Goal: Task Accomplishment & Management: Manage account settings

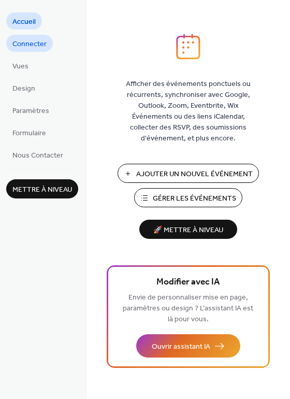
click at [36, 47] on span "Connecter" at bounding box center [29, 44] width 34 height 11
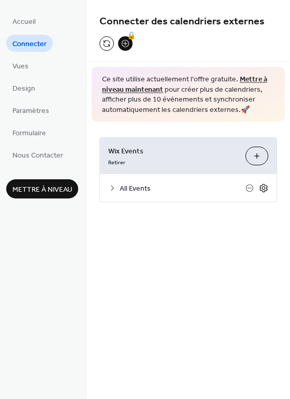
click at [265, 186] on icon at bounding box center [263, 188] width 9 height 9
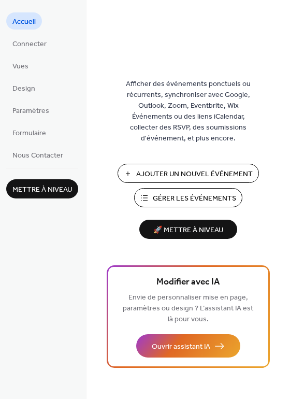
click at [193, 191] on button "Gérer les Événements" at bounding box center [188, 197] width 108 height 19
click at [223, 193] on span "Gérer les Événements" at bounding box center [195, 198] width 84 height 11
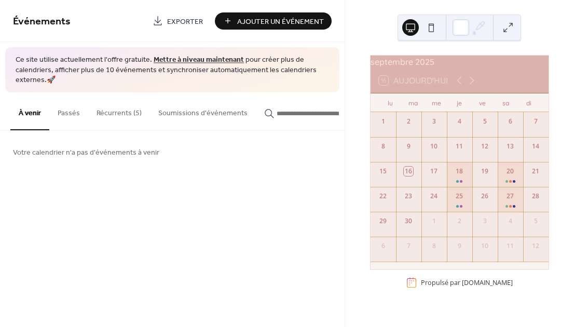
click at [126, 115] on button "Récurrents (5)" at bounding box center [119, 110] width 62 height 37
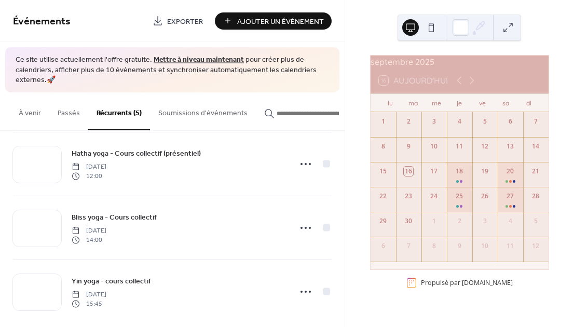
scroll to position [153, 0]
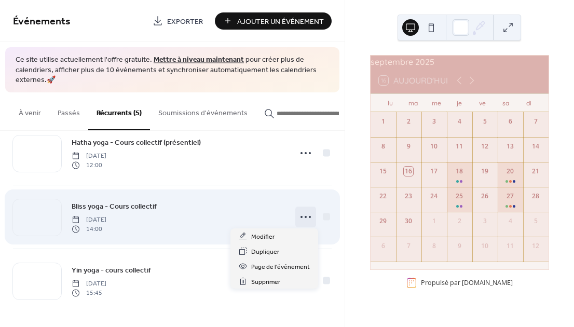
click at [309, 216] on circle at bounding box center [310, 217] width 2 height 2
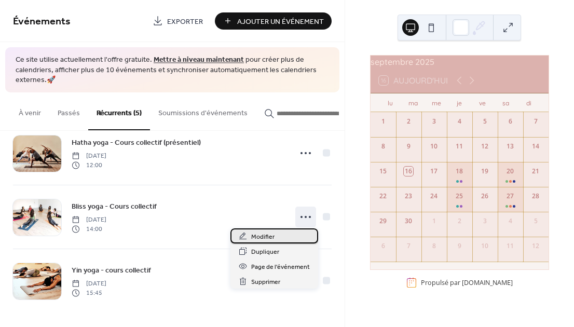
click at [287, 237] on div "Modifier" at bounding box center [274, 235] width 88 height 15
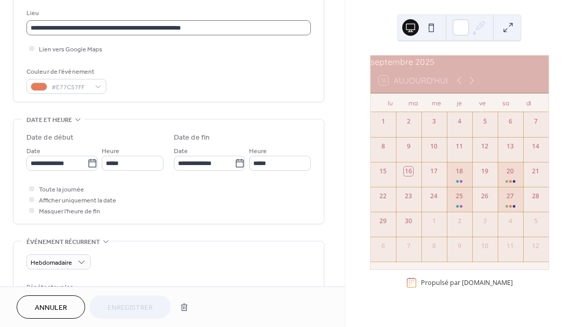
scroll to position [226, 0]
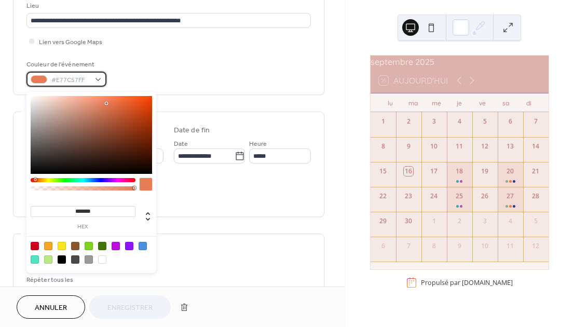
click at [81, 86] on span "#E77C57FF" at bounding box center [70, 80] width 38 height 11
click at [64, 246] on div at bounding box center [62, 246] width 8 height 8
type input "*******"
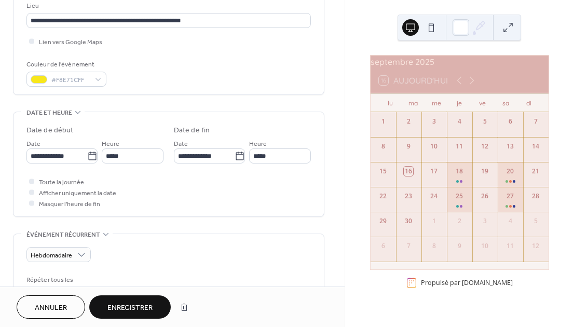
click at [125, 311] on span "Enregistrer" at bounding box center [129, 307] width 45 height 11
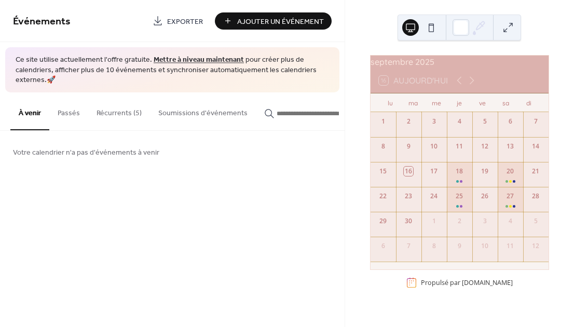
click at [101, 116] on button "Récurrents (5)" at bounding box center [119, 110] width 62 height 37
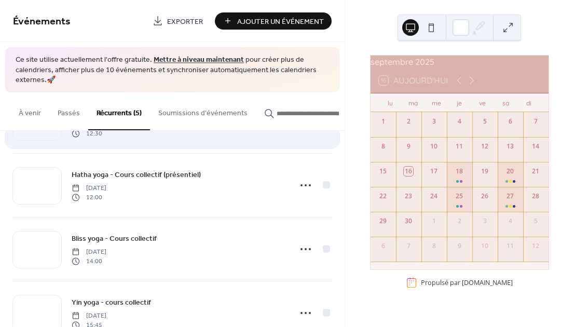
scroll to position [153, 0]
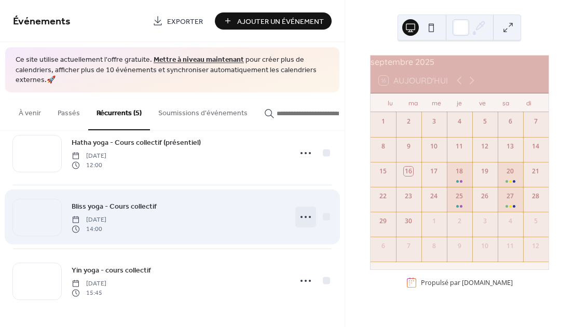
click at [307, 215] on icon at bounding box center [305, 217] width 17 height 17
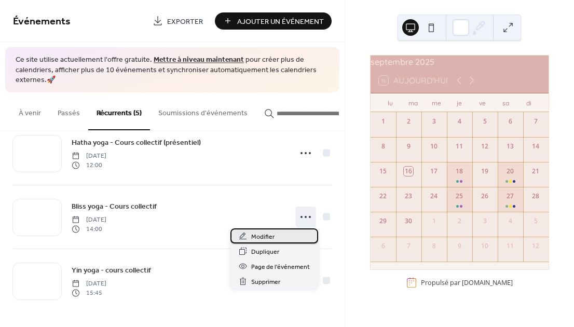
click at [275, 242] on div "Modifier" at bounding box center [274, 235] width 88 height 15
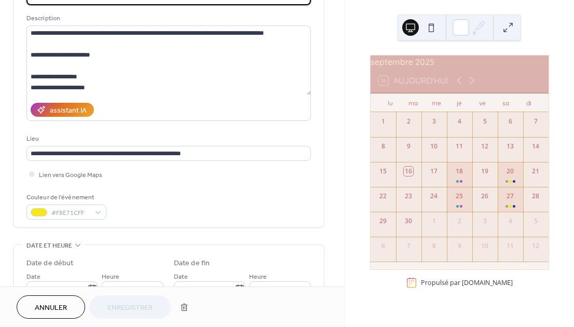
scroll to position [99, 0]
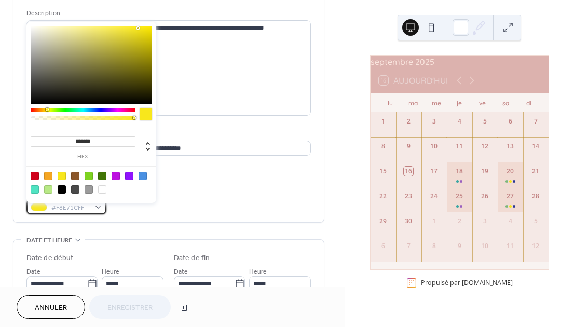
click at [77, 213] on span "#F8E71CFF" at bounding box center [70, 207] width 38 height 11
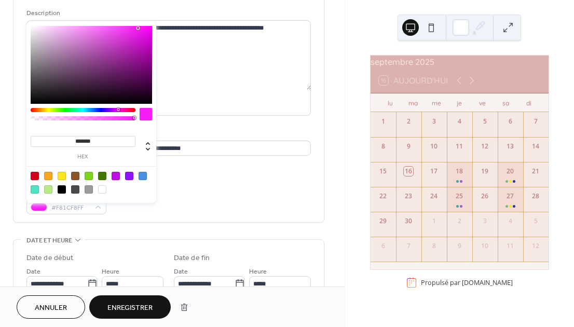
click at [118, 108] on div at bounding box center [83, 110] width 105 height 4
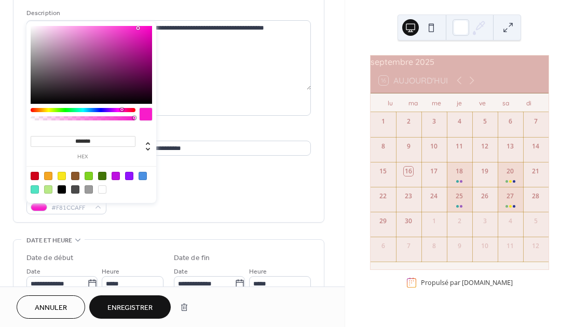
click at [121, 110] on div at bounding box center [83, 110] width 105 height 4
click at [123, 110] on div at bounding box center [123, 109] width 3 height 3
type input "*******"
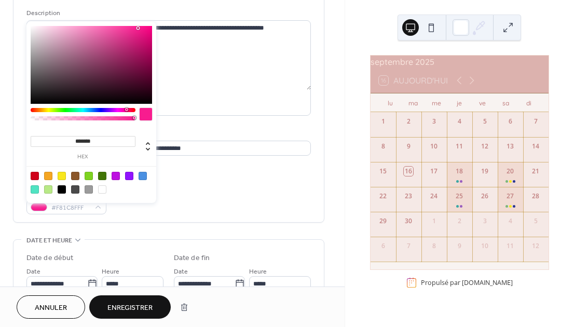
click at [126, 112] on div at bounding box center [83, 110] width 105 height 4
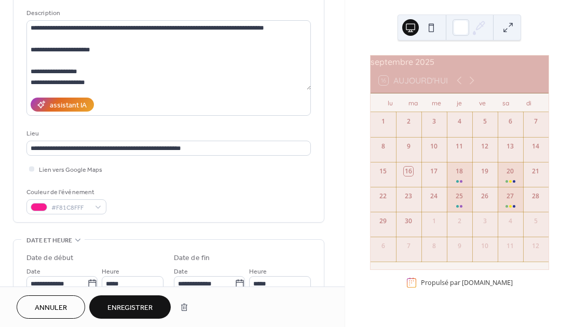
click at [140, 300] on button "Enregistrer" at bounding box center [129, 306] width 81 height 23
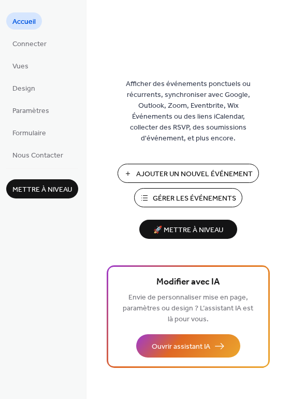
click at [175, 203] on span "Gérer les Événements" at bounding box center [195, 198] width 84 height 11
click at [168, 197] on span "Gérer les Événements" at bounding box center [195, 198] width 84 height 11
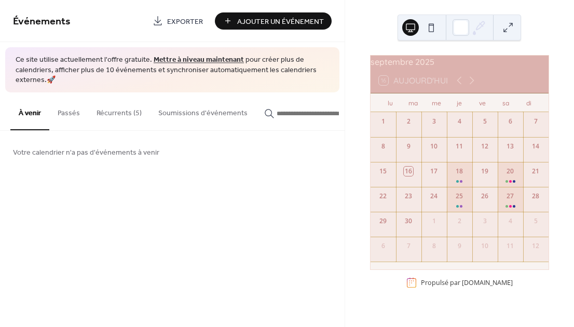
click at [119, 121] on button "Récurrents (5)" at bounding box center [119, 110] width 62 height 37
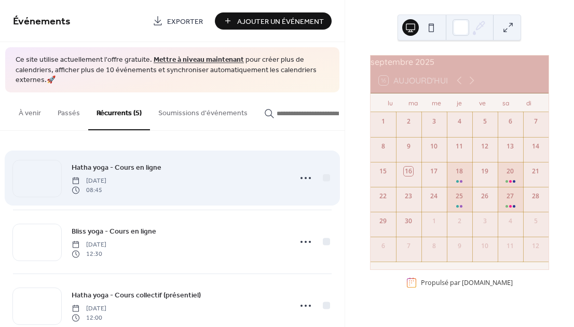
click at [123, 171] on span "Hatha yoga - Cours en ligne" at bounding box center [117, 167] width 90 height 11
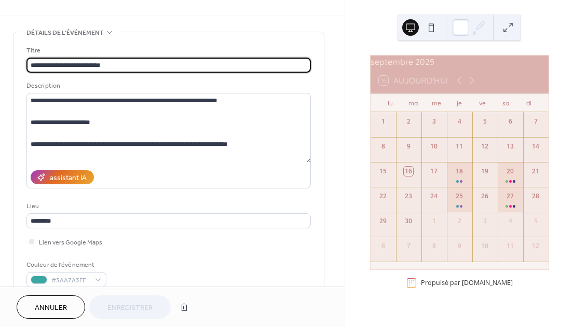
scroll to position [35, 0]
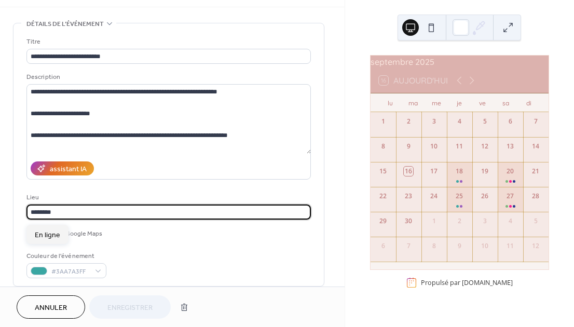
click at [102, 219] on input "********" at bounding box center [168, 211] width 284 height 15
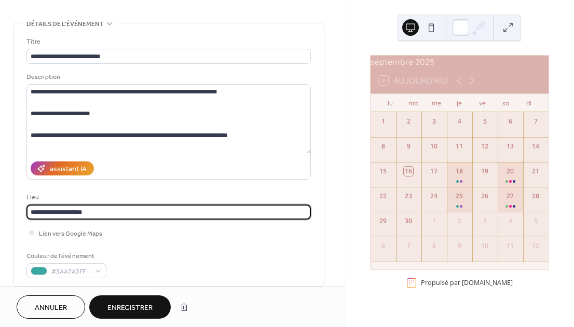
type input "**********"
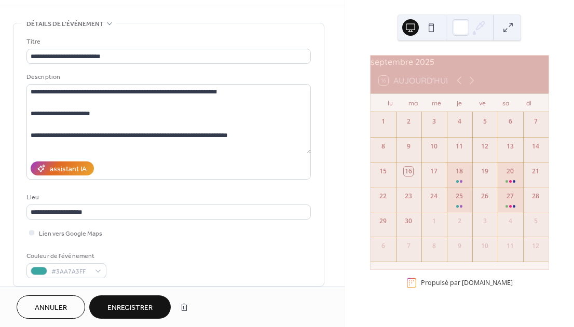
click at [142, 304] on span "Enregistrer" at bounding box center [129, 307] width 45 height 11
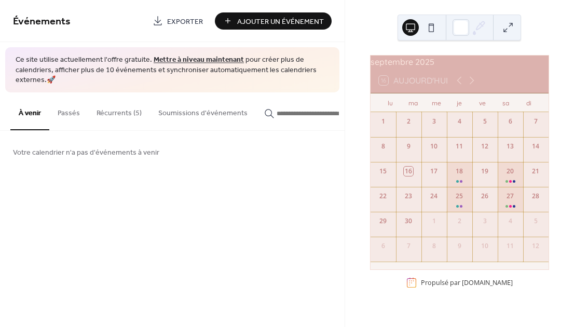
click at [120, 104] on button "Récurrents (5)" at bounding box center [119, 110] width 62 height 37
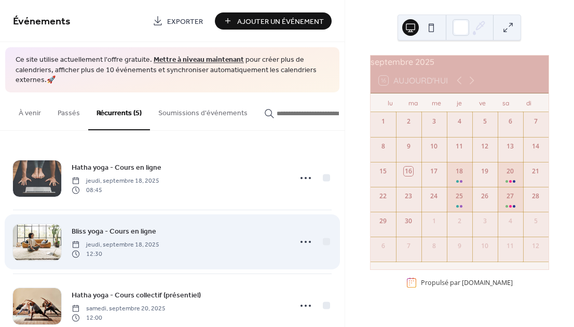
click at [109, 231] on span "Bliss yoga - Cours en ligne" at bounding box center [114, 231] width 85 height 11
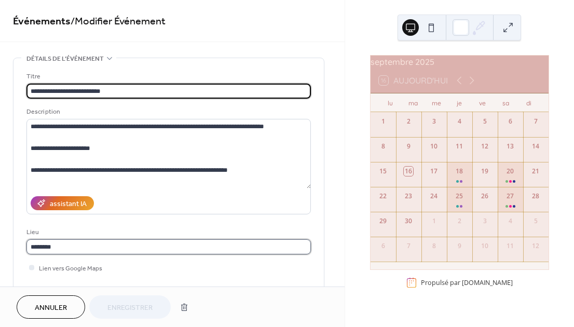
click at [112, 250] on input "********" at bounding box center [168, 246] width 284 height 15
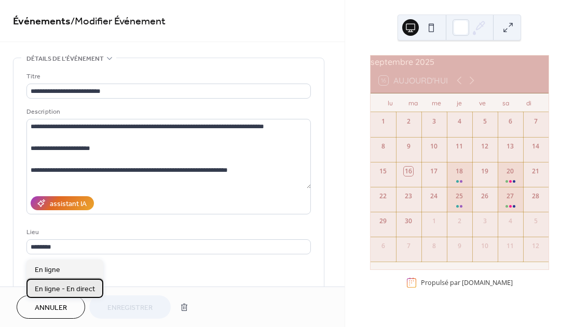
click at [82, 285] on span "En ligne - En direct" at bounding box center [65, 289] width 60 height 11
type input "**********"
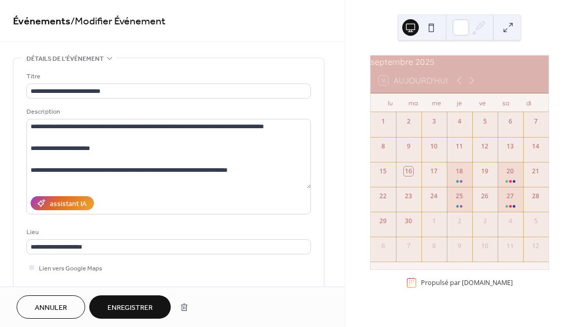
click at [116, 306] on span "Enregistrer" at bounding box center [129, 307] width 45 height 11
